Goal: Complete application form

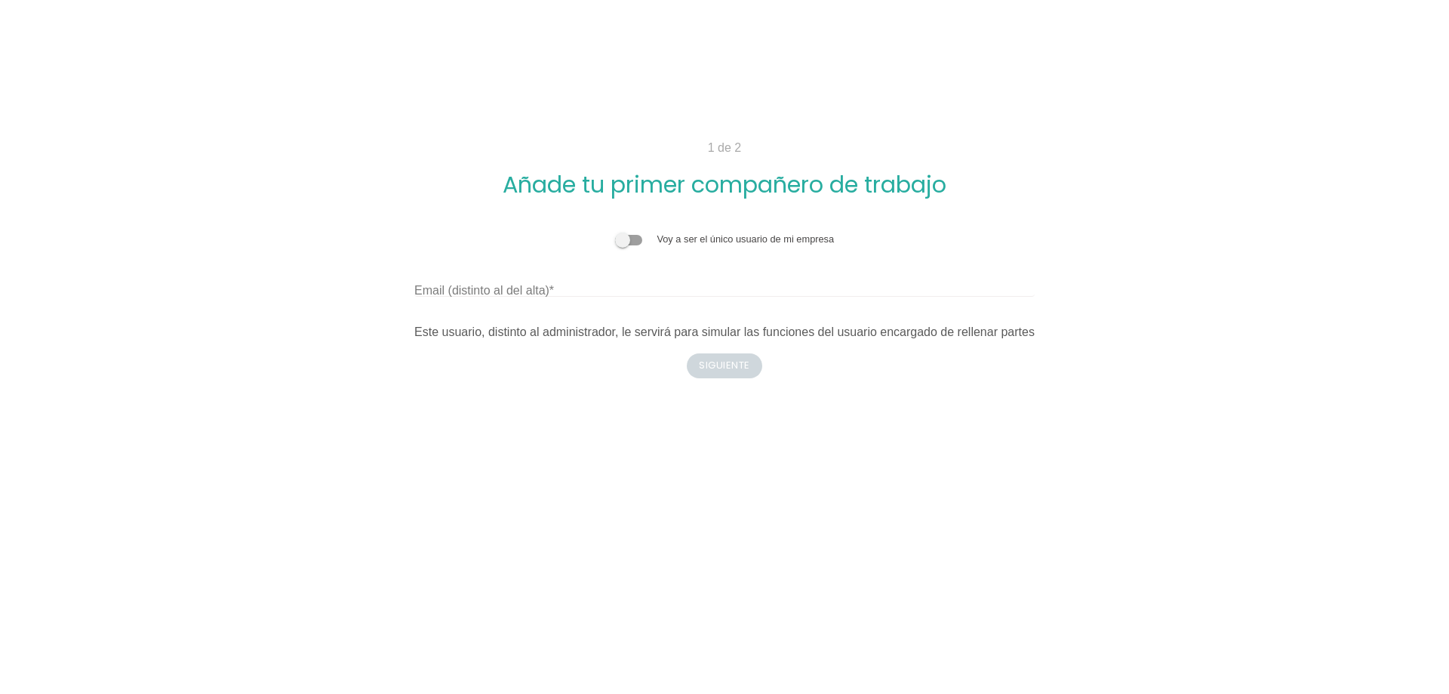
click at [636, 241] on span at bounding box center [628, 240] width 27 height 11
click at [615, 232] on input "checkbox" at bounding box center [615, 232] width 0 height 0
click at [636, 241] on span at bounding box center [628, 240] width 27 height 11
click at [615, 232] on input "checkbox" at bounding box center [615, 232] width 0 height 0
click at [636, 241] on span at bounding box center [628, 240] width 27 height 11
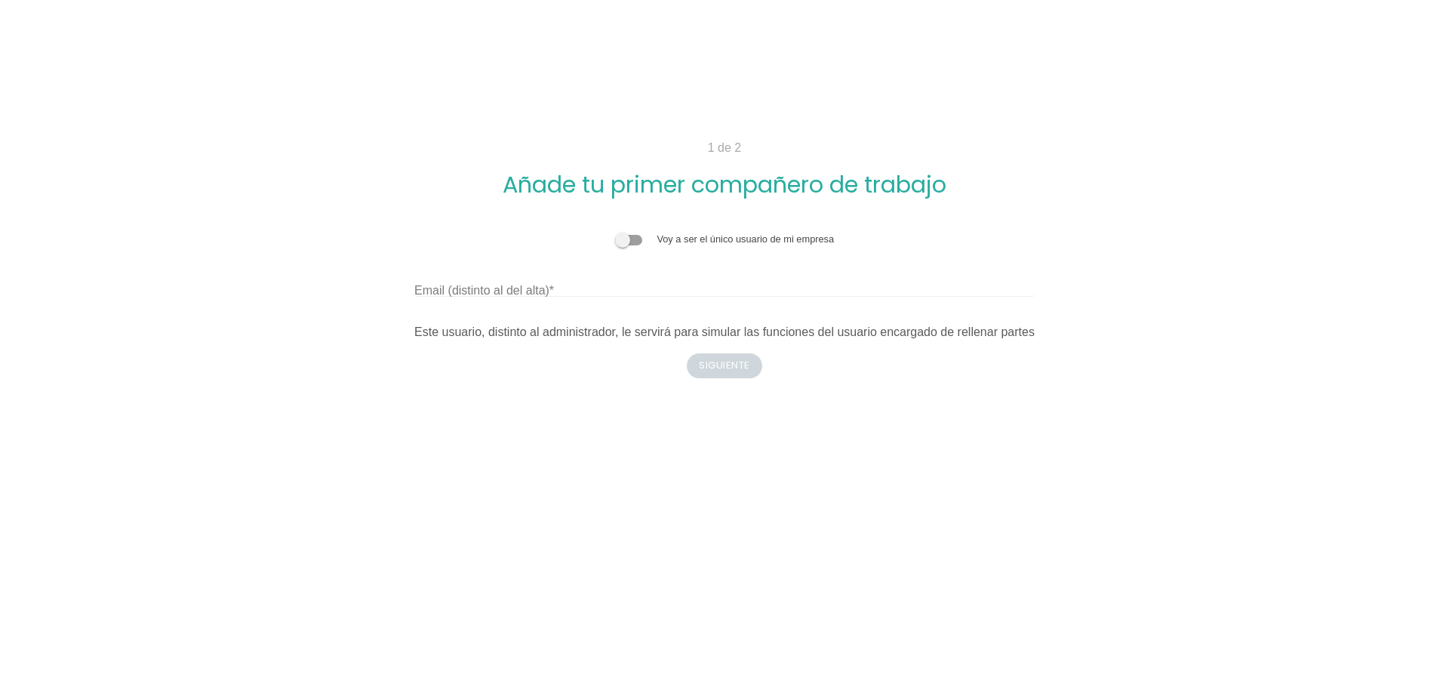
click at [615, 232] on input "checkbox" at bounding box center [615, 232] width 0 height 0
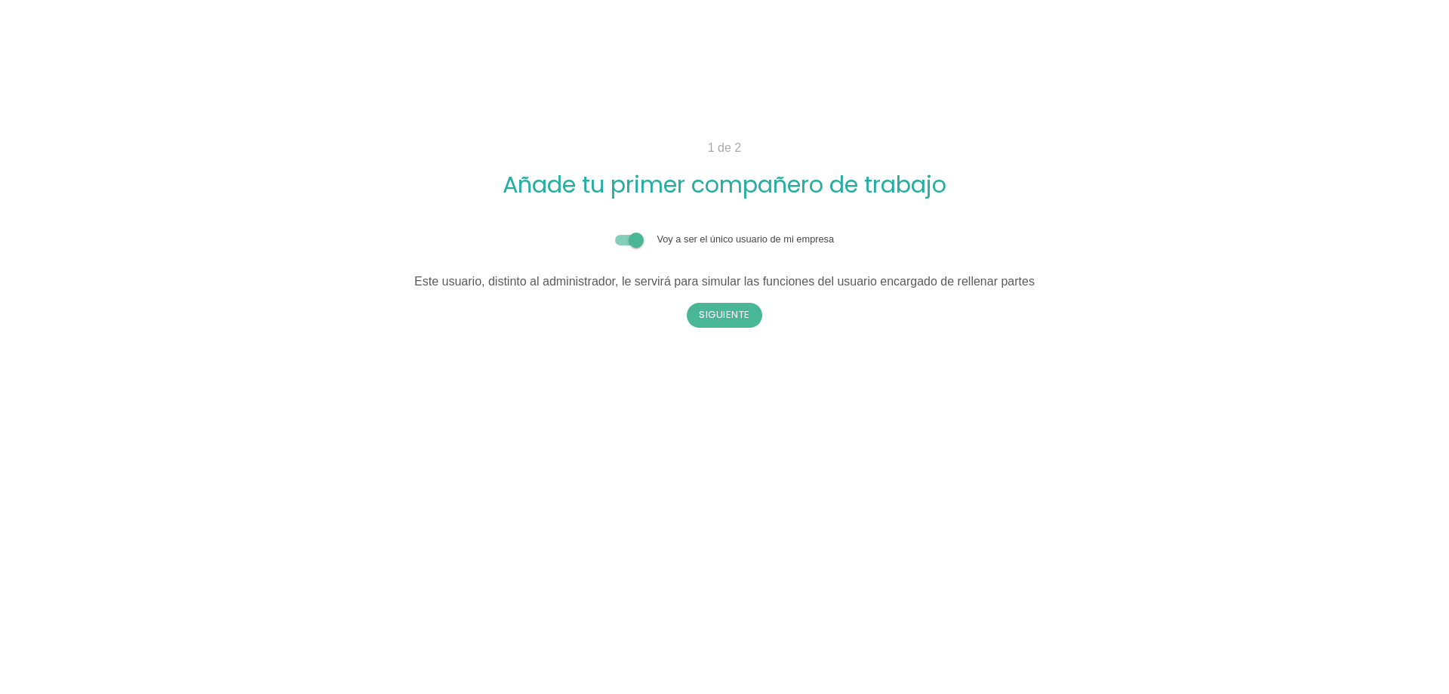
click at [620, 241] on span at bounding box center [628, 240] width 27 height 11
click at [615, 232] on input "checkbox" at bounding box center [615, 232] width 0 height 0
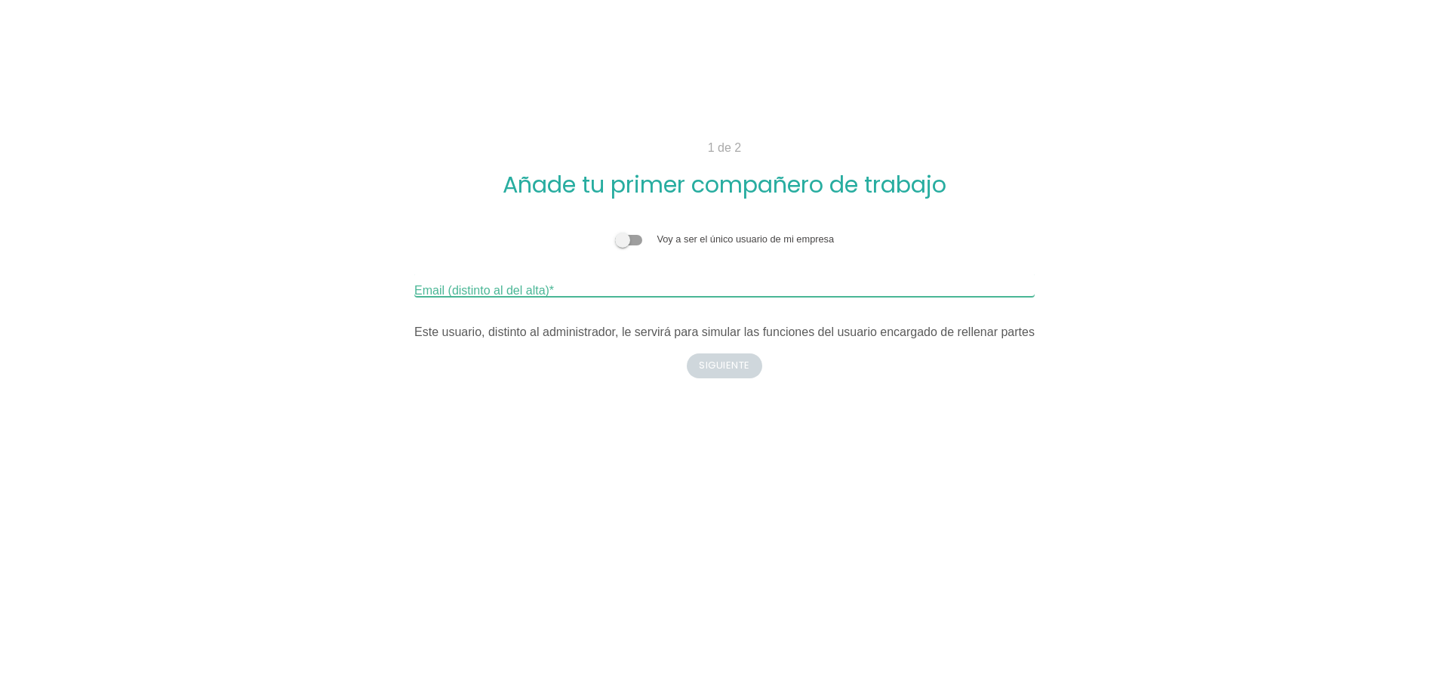
click at [572, 286] on input "Email (distinto al del alta)" at bounding box center [724, 284] width 620 height 24
type input "[EMAIL_ADDRESS][DOMAIN_NAME]"
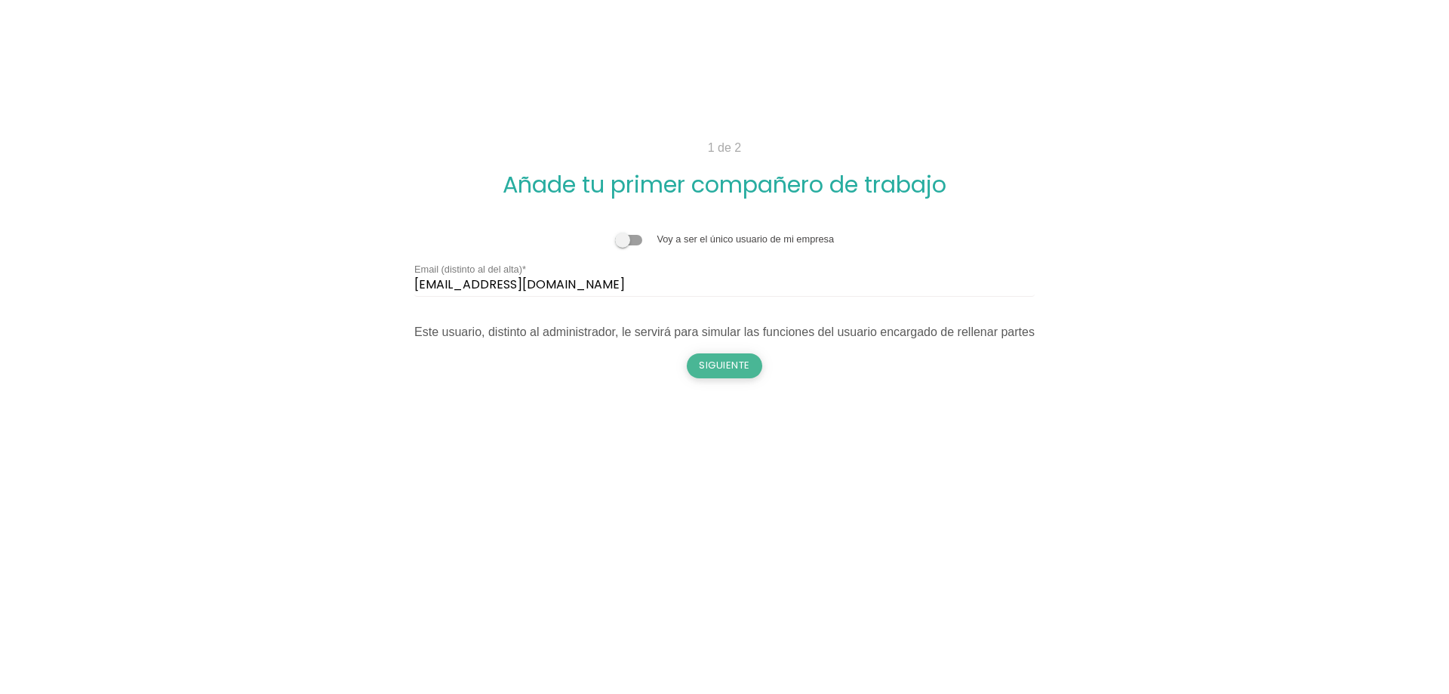
click at [742, 369] on button "Siguiente" at bounding box center [724, 365] width 75 height 24
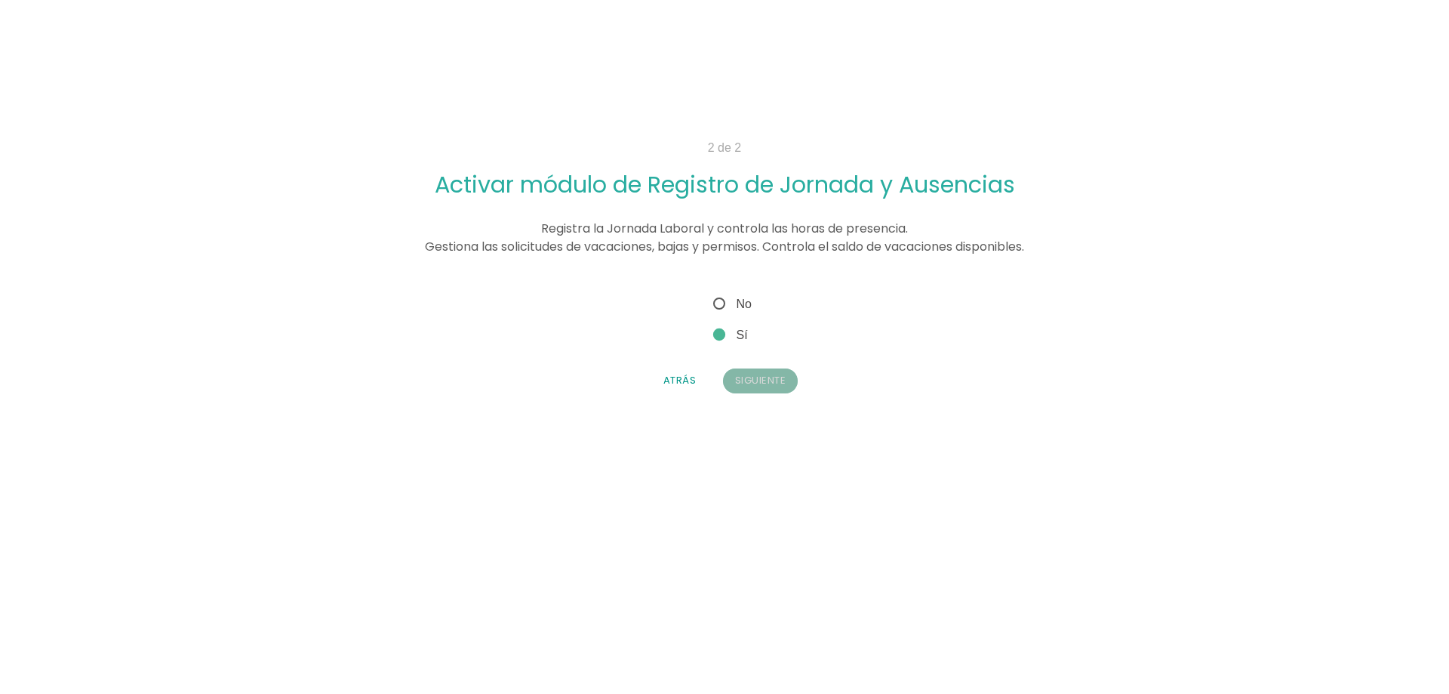
click at [742, 369] on button "Siguiente" at bounding box center [760, 380] width 75 height 24
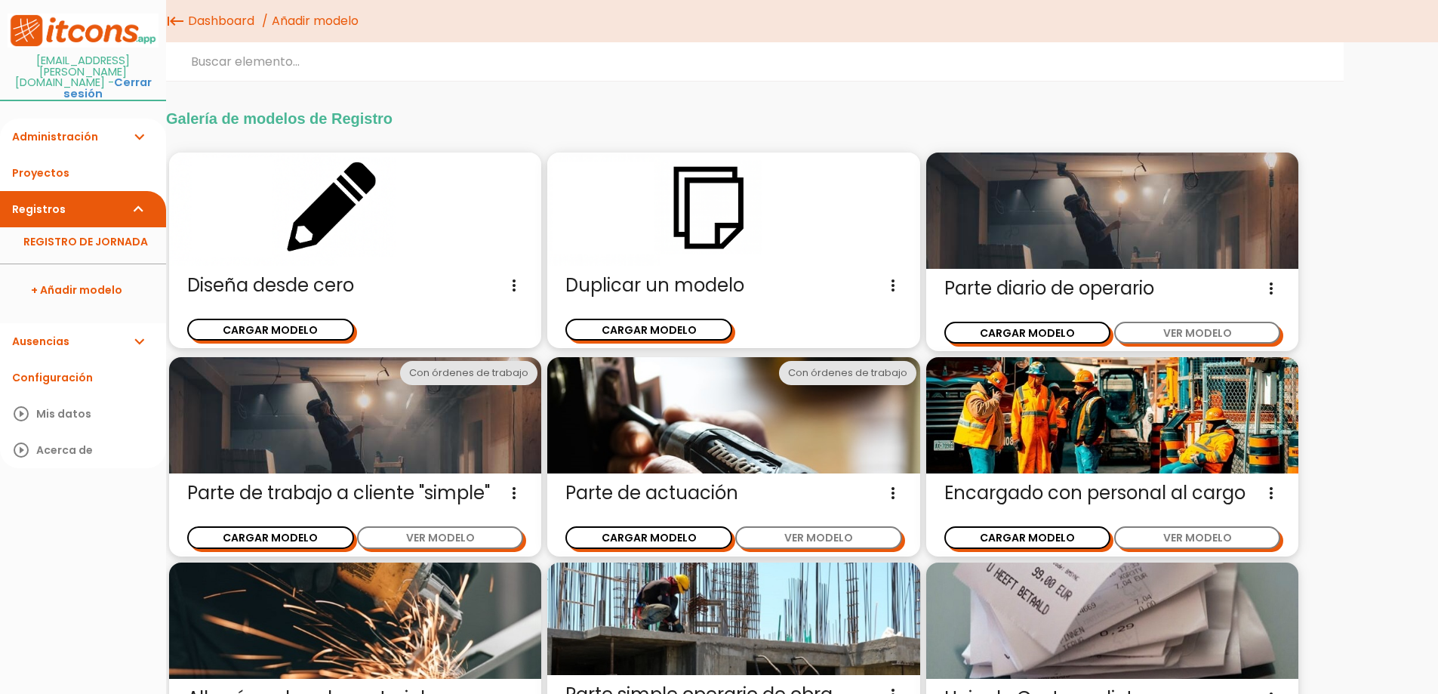
click at [62, 323] on link "Ausencias expand_more" at bounding box center [83, 341] width 166 height 36
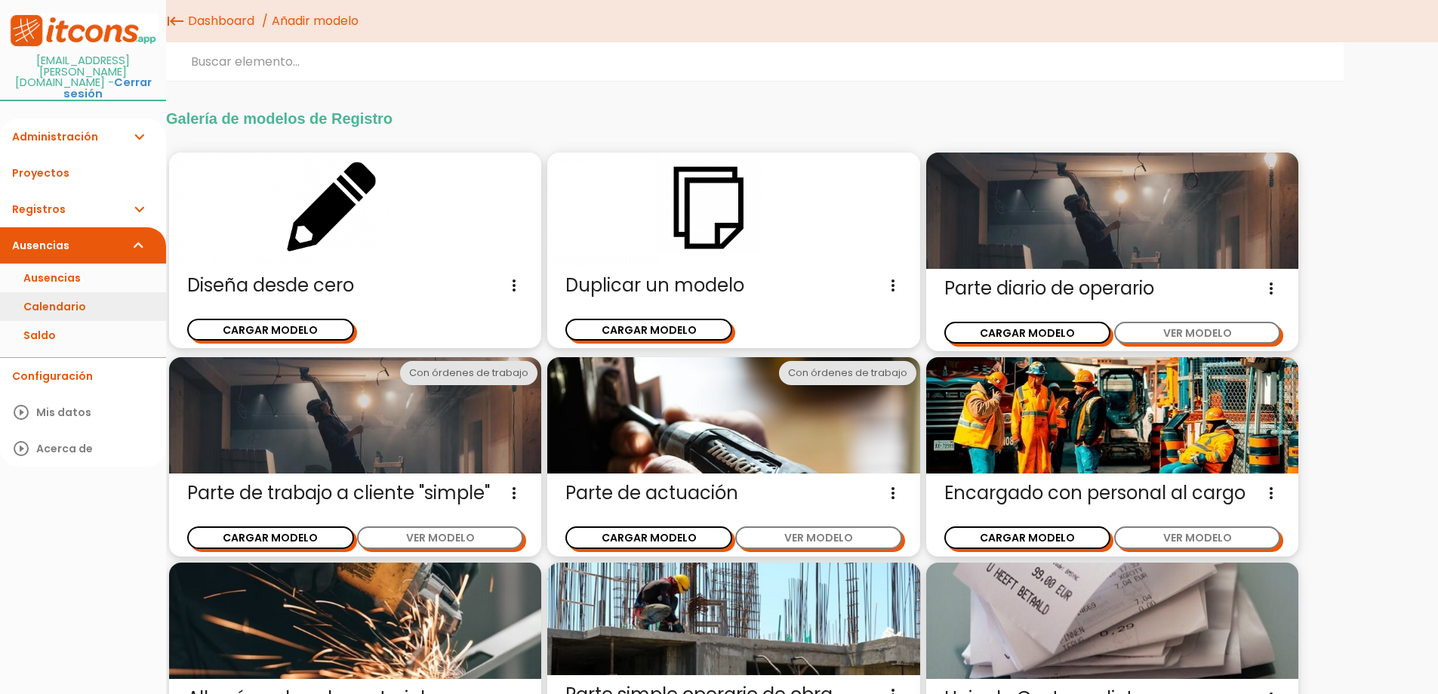
click at [74, 292] on link "Calendario" at bounding box center [83, 306] width 166 height 29
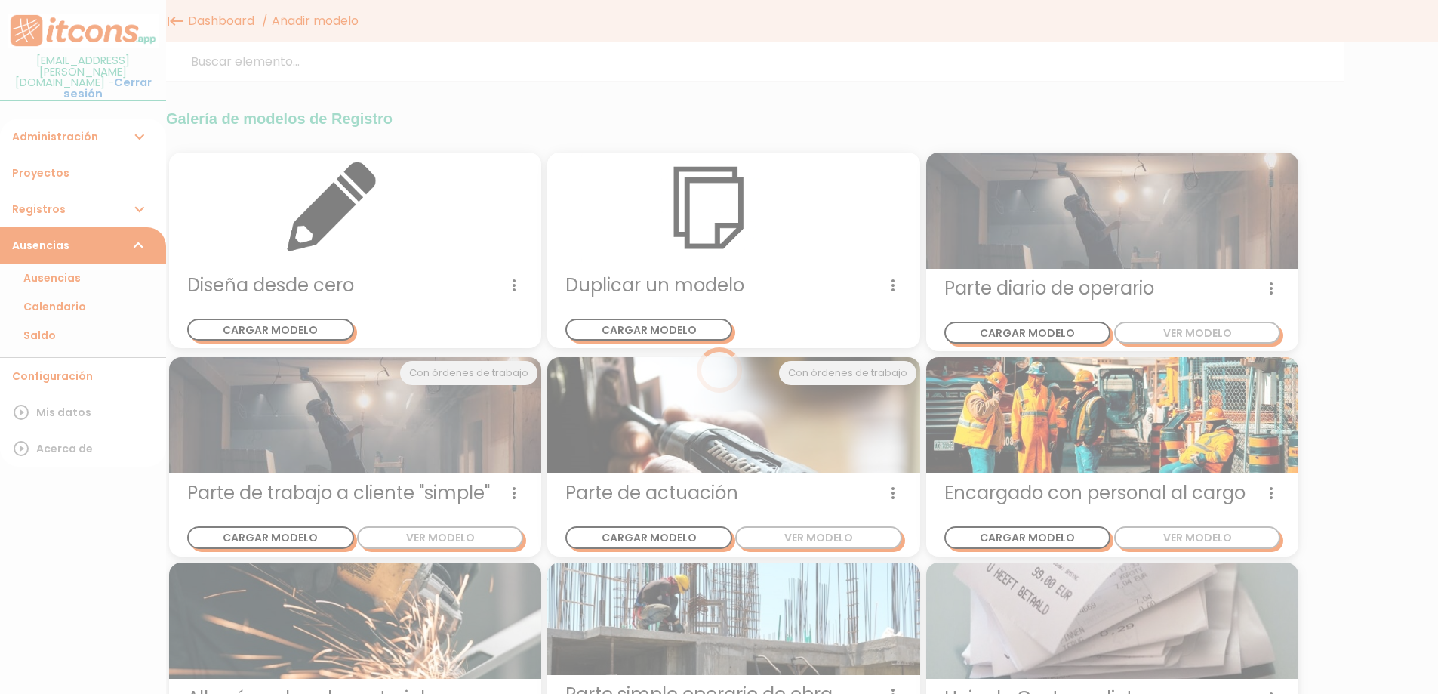
click at [74, 280] on div at bounding box center [719, 347] width 1438 height 694
